Goal: Task Accomplishment & Management: Manage account settings

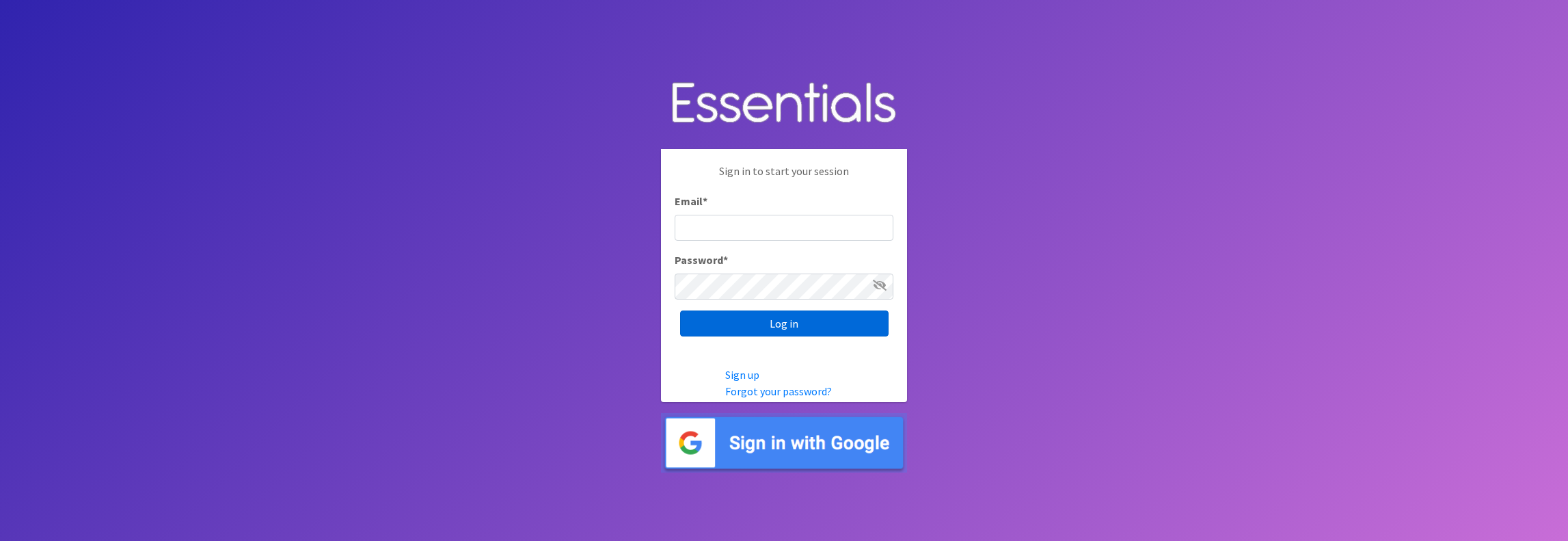
type input "jamie@villagediaperbank.org"
click at [786, 325] on input "Log in" at bounding box center [784, 322] width 209 height 26
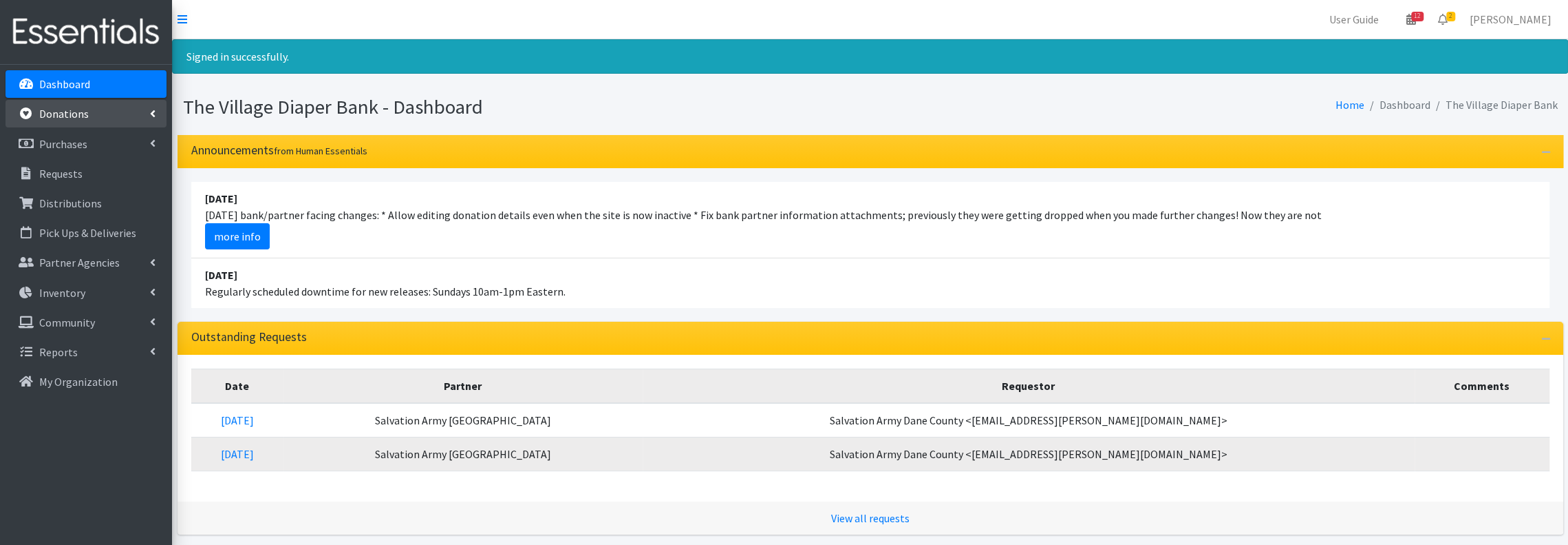
click at [81, 119] on p "Donations" at bounding box center [64, 113] width 50 height 14
click at [85, 265] on p "Distributions" at bounding box center [70, 263] width 62 height 14
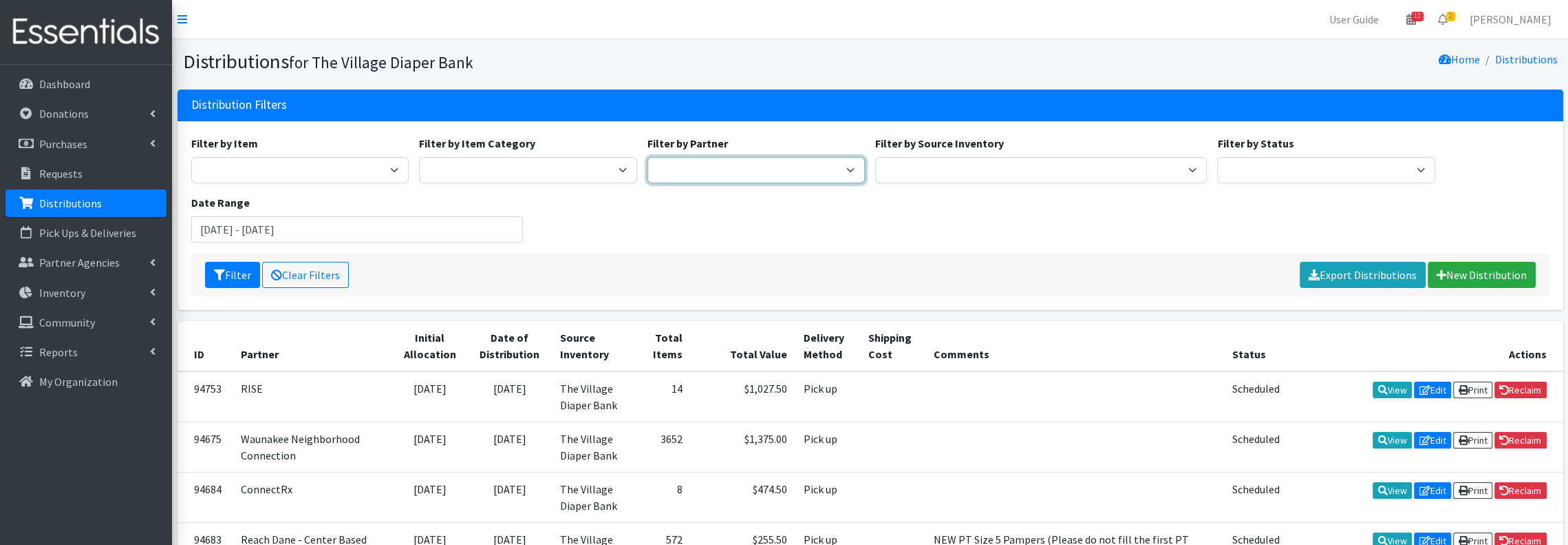
click at [683, 168] on select "[PERSON_NAME] PEP [PERSON_NAME] Prairie Needs Network ConnectRx Culturally Root…" at bounding box center [756, 169] width 218 height 26
select select "3923"
click at [647, 157] on select "[PERSON_NAME] PEP [PERSON_NAME] Prairie Needs Network ConnectRx Culturally Root…" at bounding box center [756, 169] width 218 height 26
click at [347, 233] on input "[DATE] - [DATE]" at bounding box center [357, 228] width 332 height 26
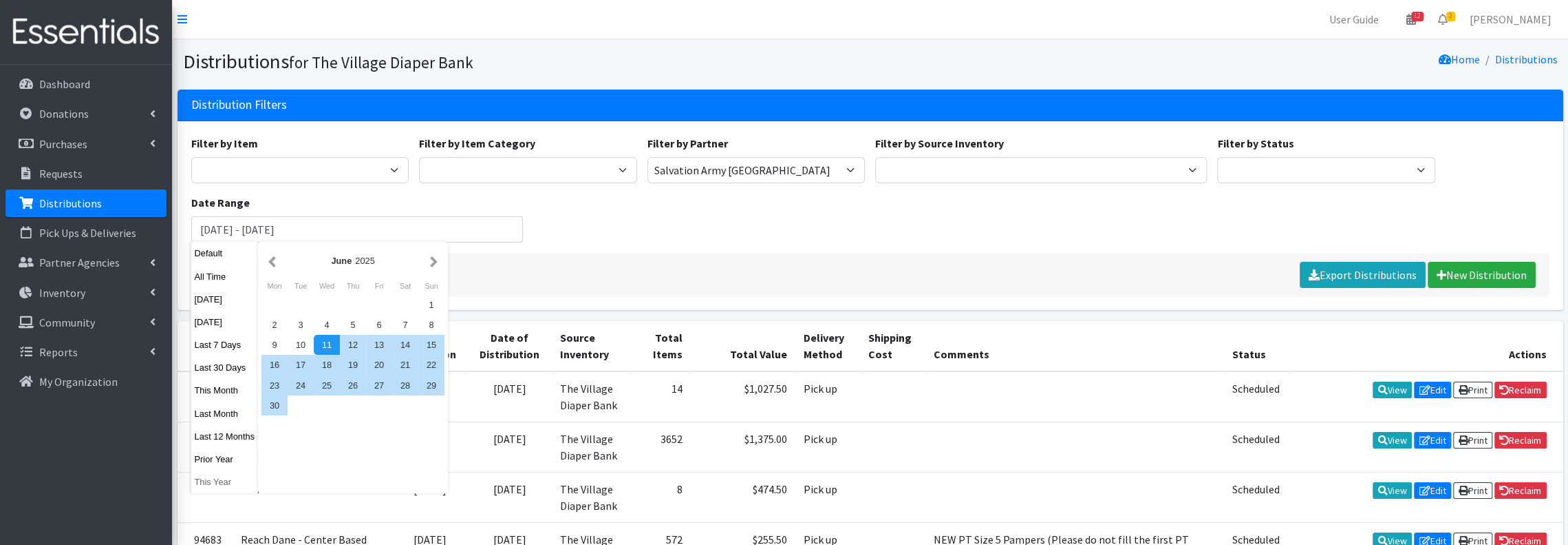
click at [205, 487] on button "This Year" at bounding box center [224, 482] width 67 height 20
type input "[DATE] - [DATE]"
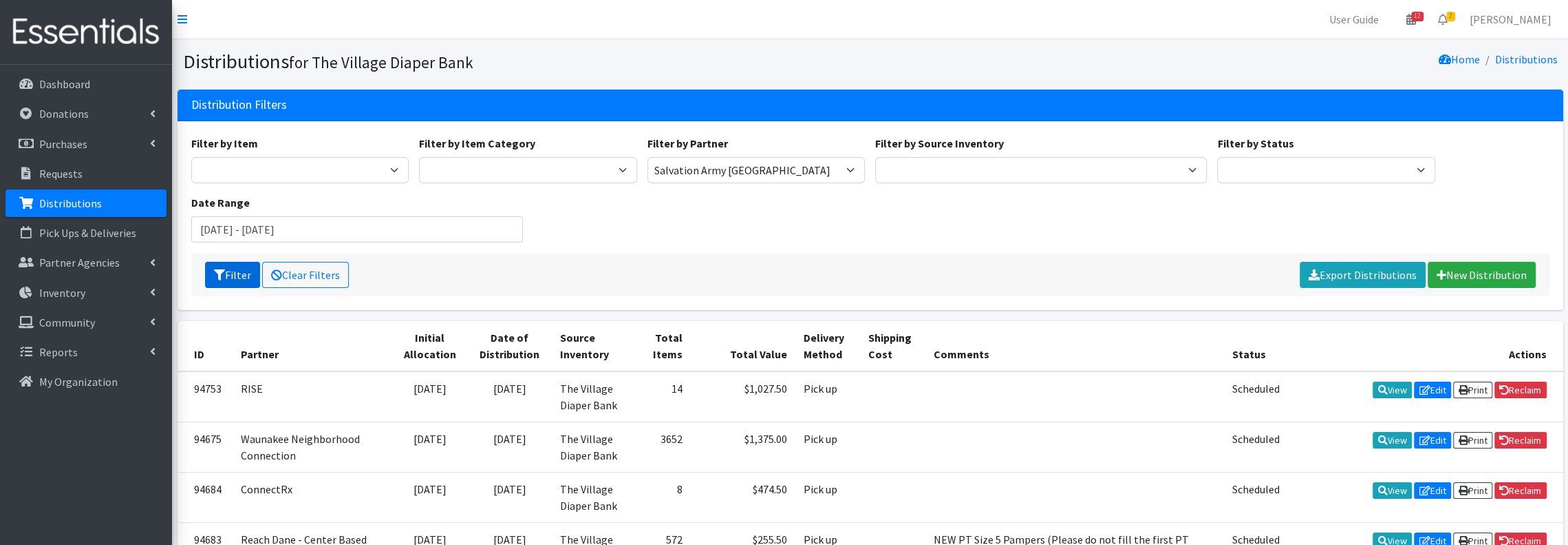
click at [213, 281] on button "Filter" at bounding box center [232, 274] width 55 height 26
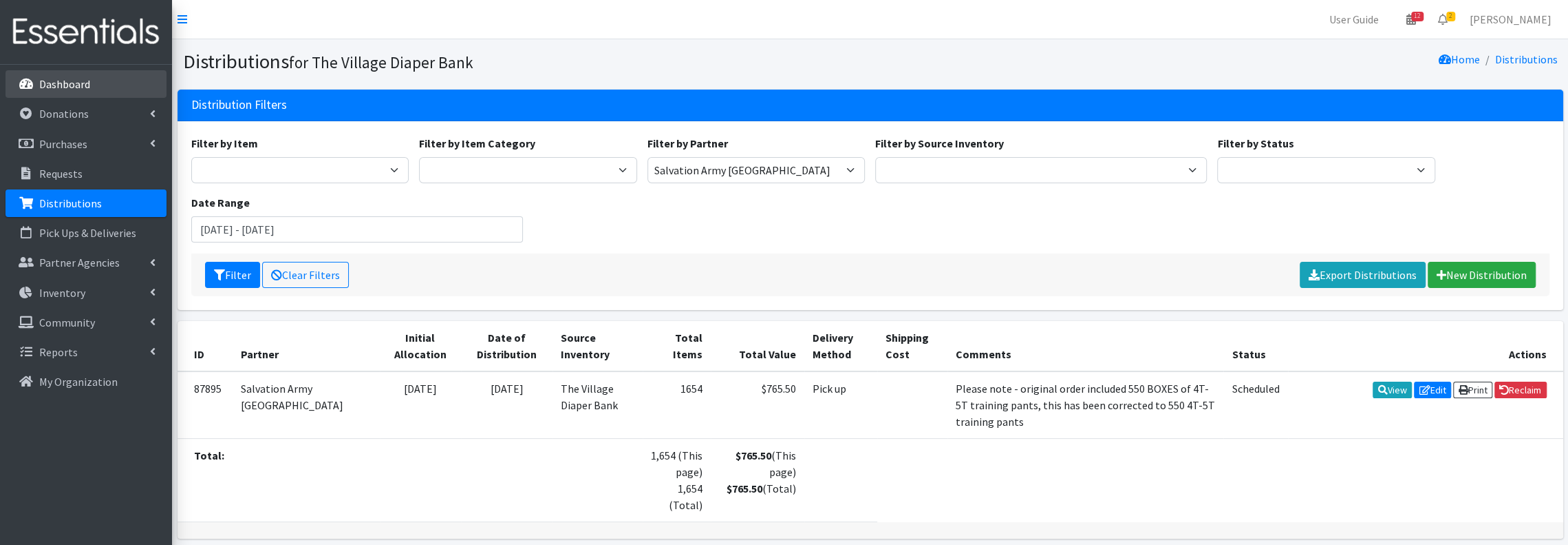
click at [71, 78] on p "Dashboard" at bounding box center [64, 84] width 51 height 14
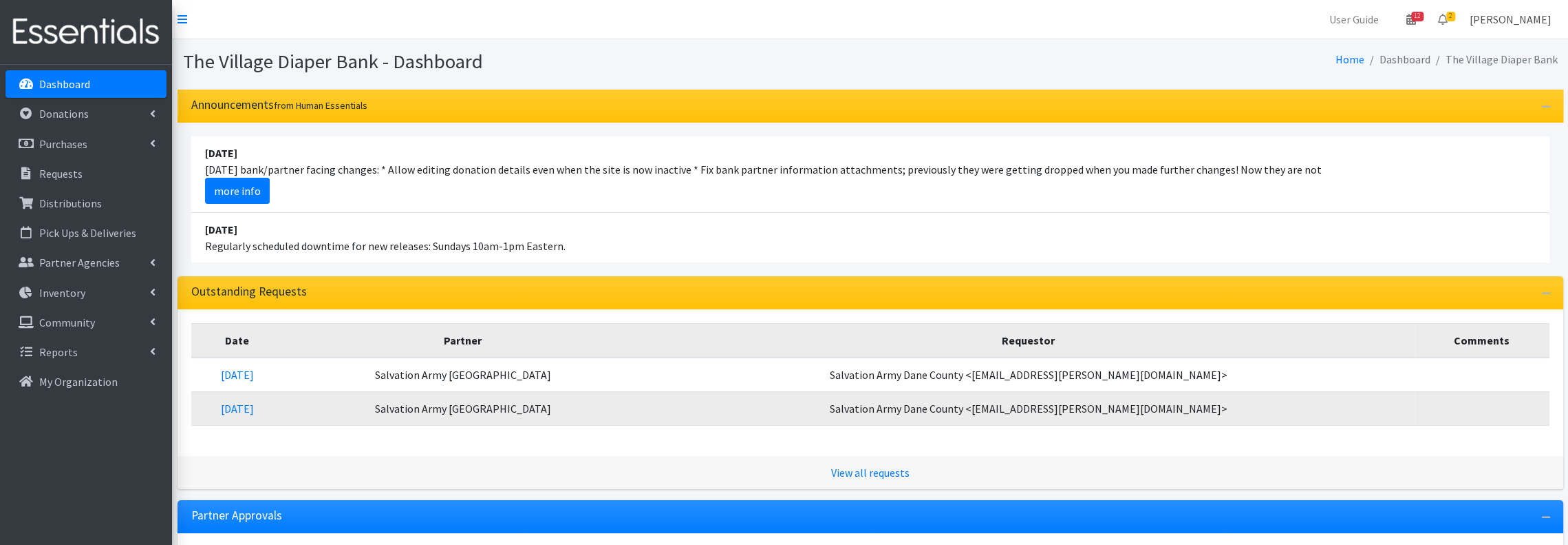
click at [1533, 22] on link "[PERSON_NAME]" at bounding box center [1510, 19] width 104 height 27
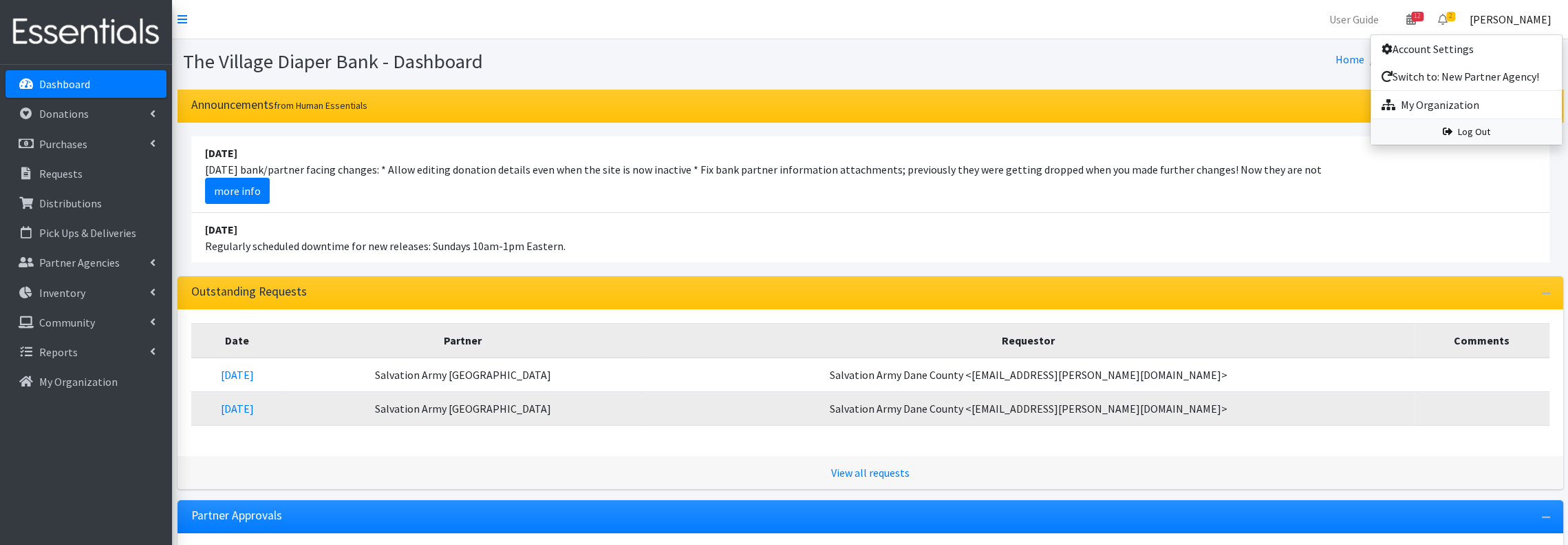
click at [1482, 135] on link "Log Out" at bounding box center [1466, 131] width 191 height 26
